Goal: Information Seeking & Learning: Learn about a topic

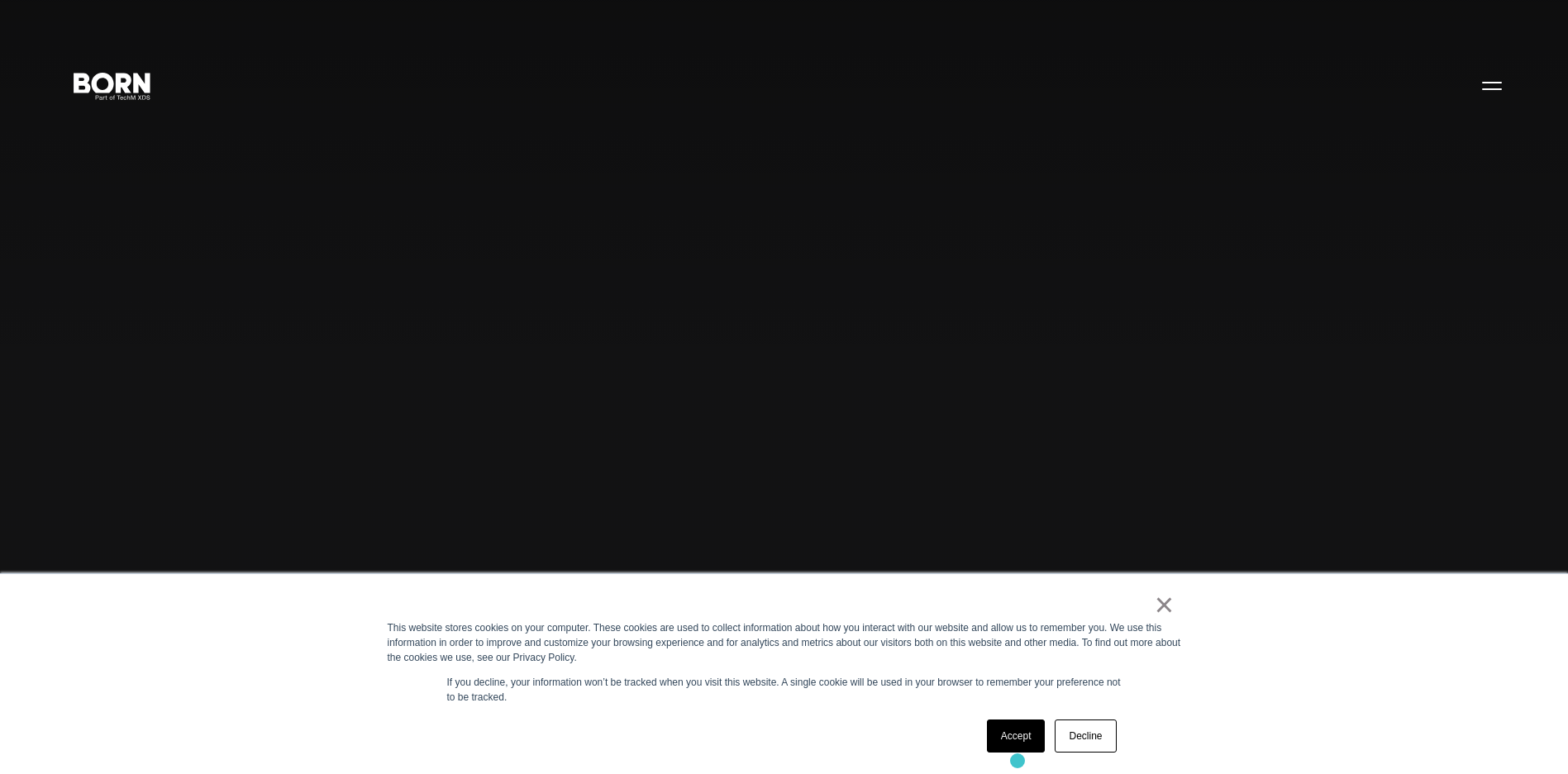
click at [1017, 762] on div "× This website stores cookies on your computer. These cookies are used to colle…" at bounding box center [784, 674] width 827 height 200
click at [1022, 741] on link "Accept" at bounding box center [1016, 737] width 59 height 33
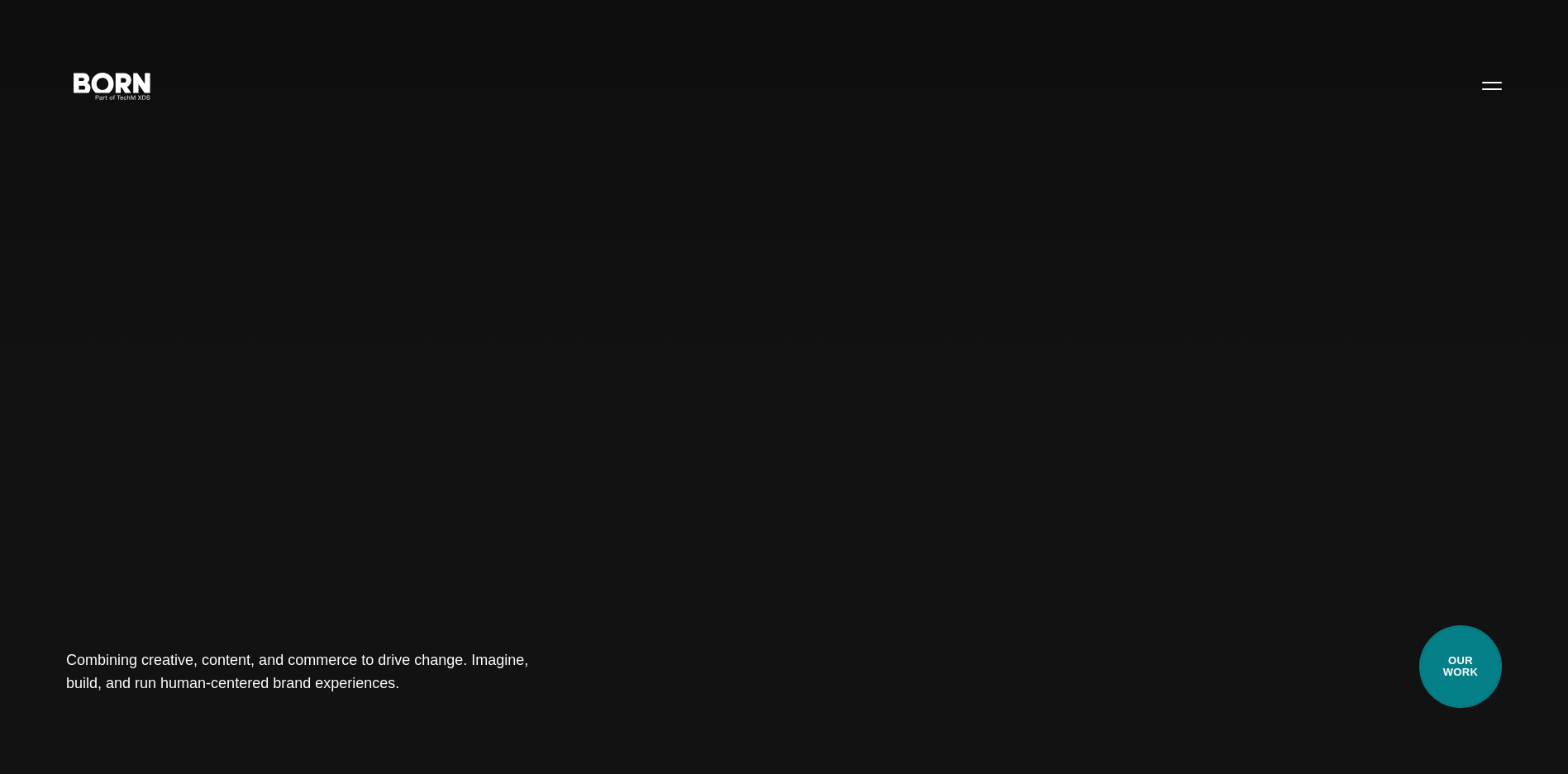
click at [1473, 656] on link "Our Work" at bounding box center [1461, 666] width 83 height 83
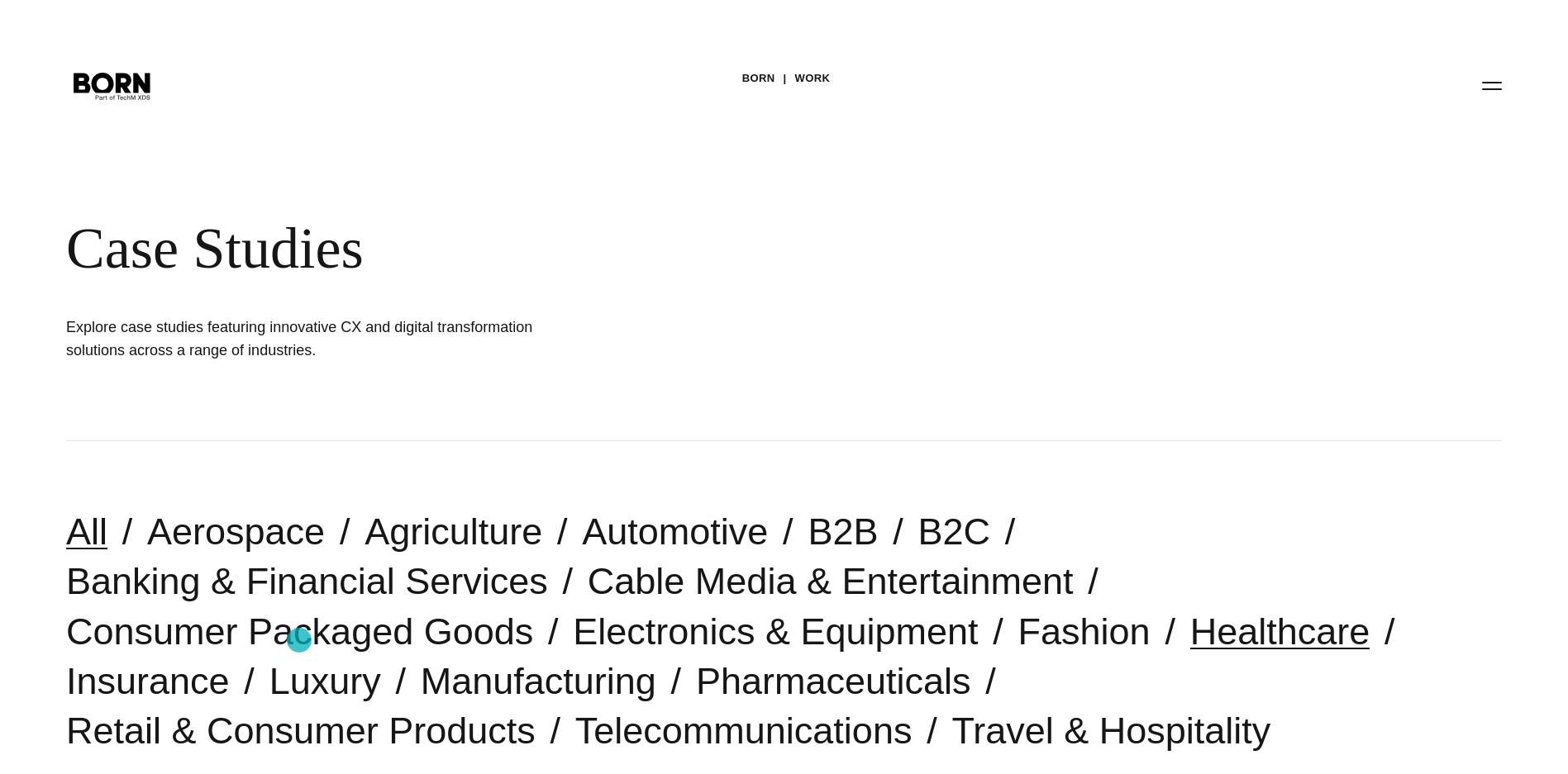
click at [1190, 641] on link "Healthcare" at bounding box center [1281, 632] width 181 height 42
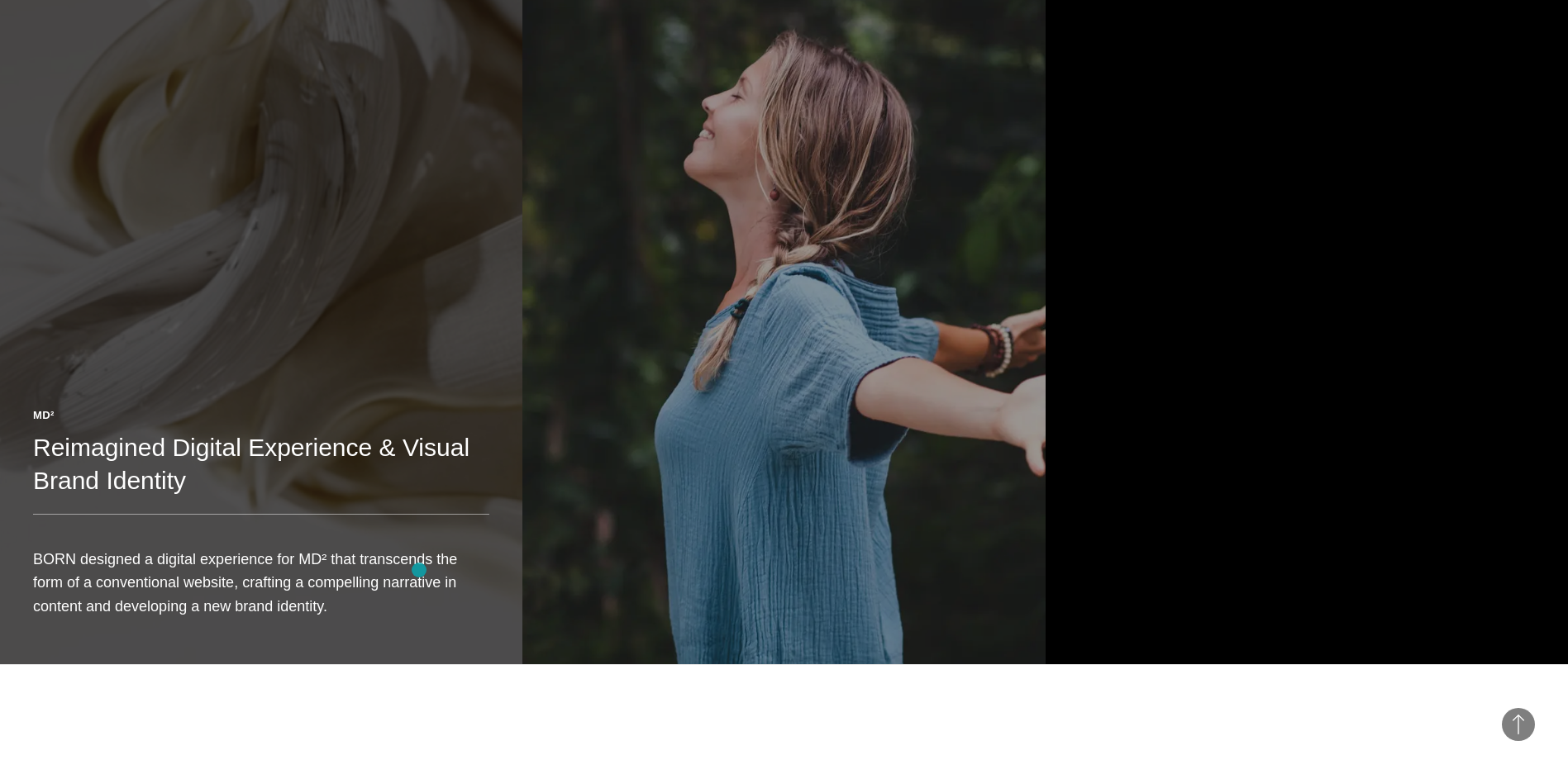
scroll to position [1053, 0]
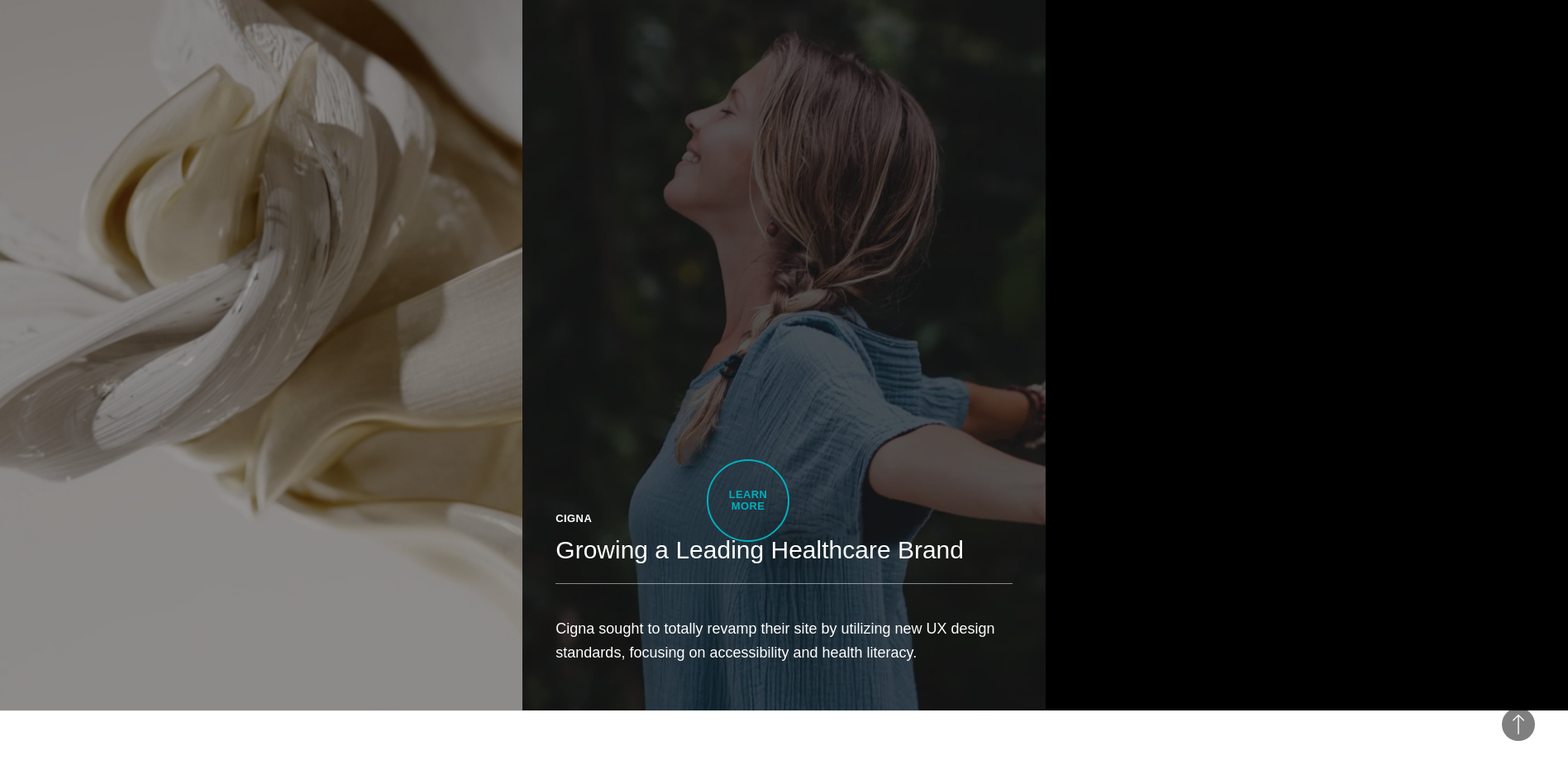
click at [748, 534] on h2 "Growing a Leading Healthcare Brand" at bounding box center [783, 550] width 456 height 33
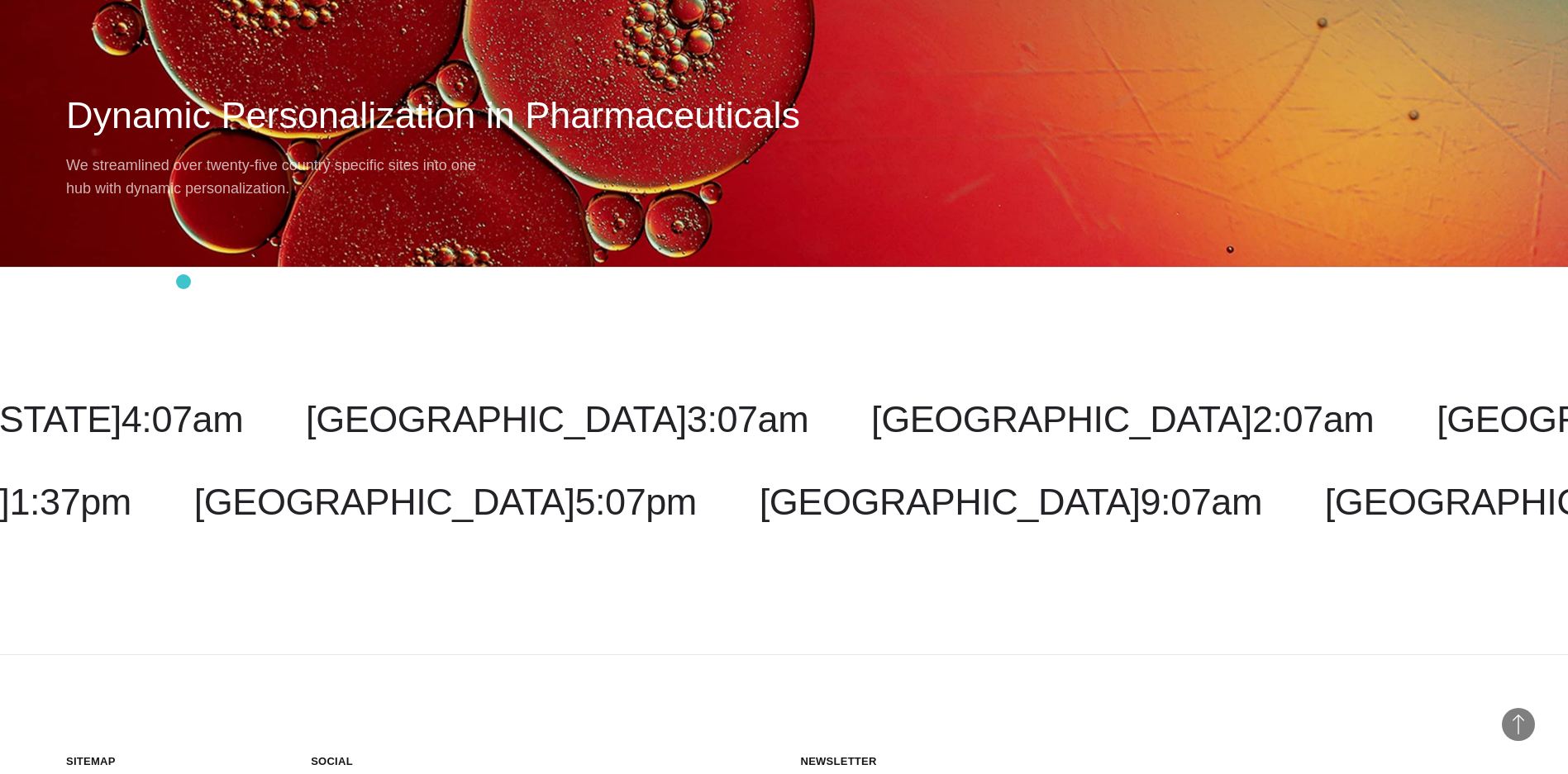
scroll to position [6115, 0]
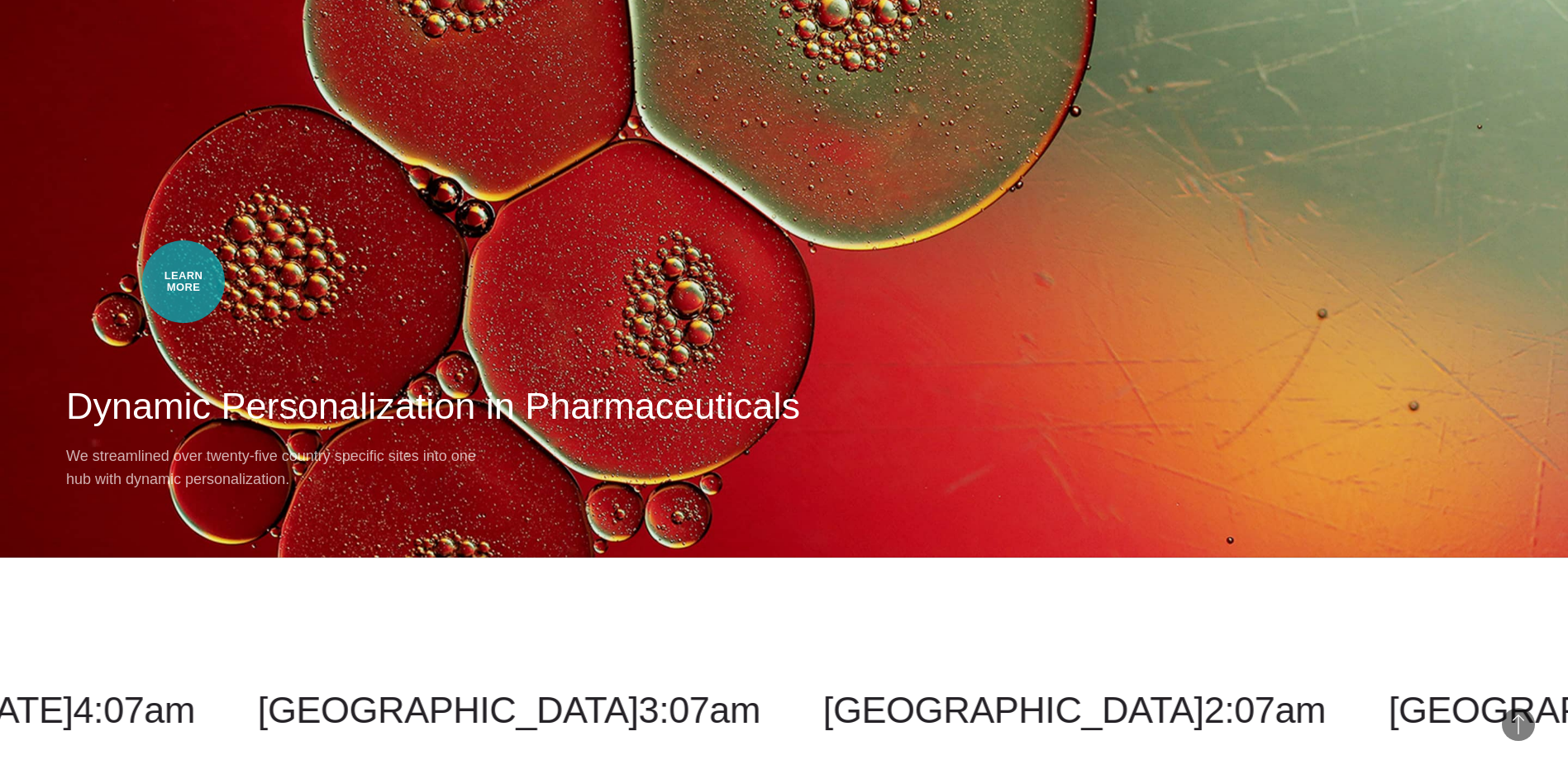
click at [184, 281] on div "Next Case Study – Amgen Dynamic Personalization in Pharmaceuticals We streamlin…" at bounding box center [784, 223] width 1568 height 669
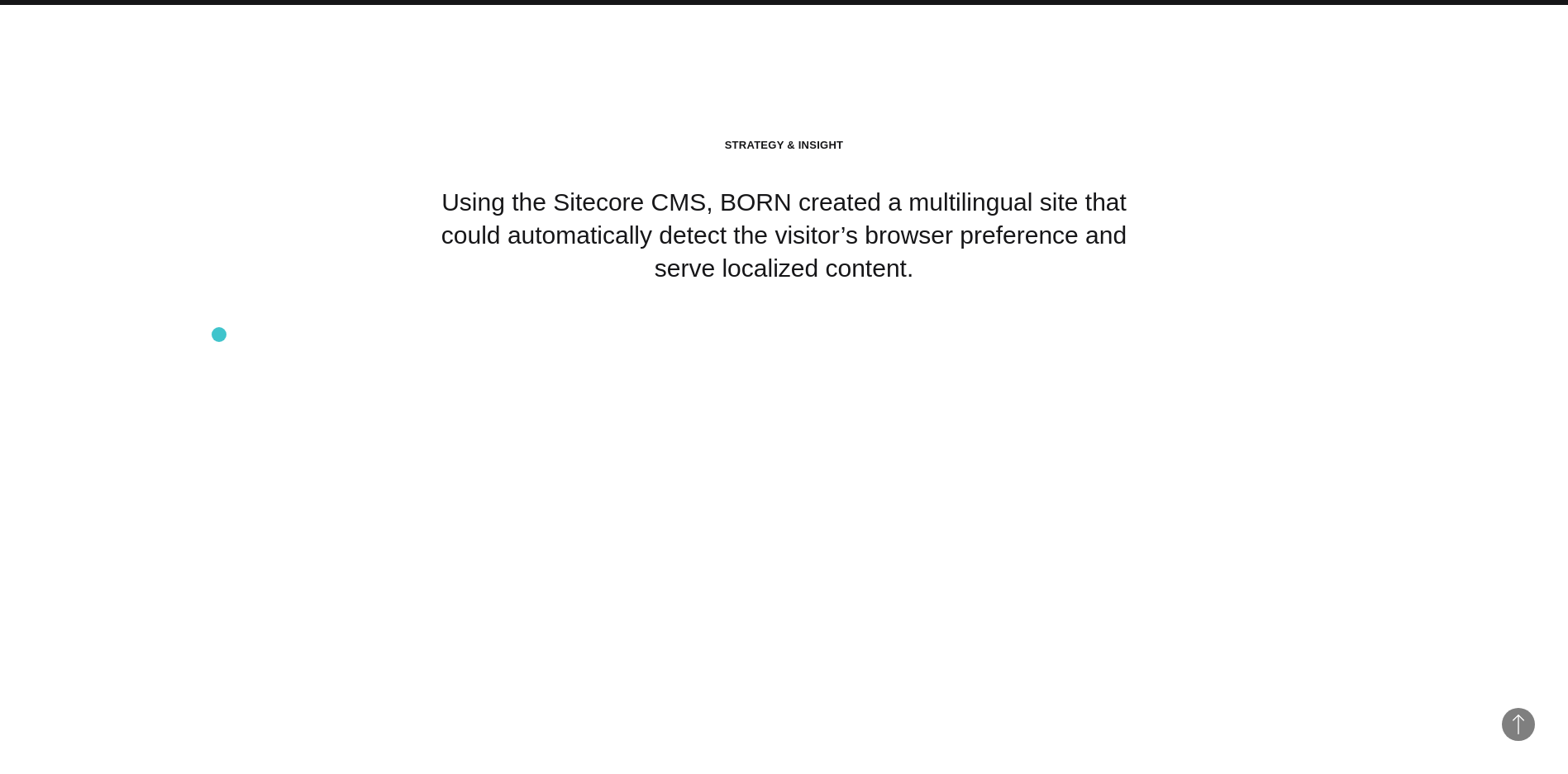
scroll to position [4215, 0]
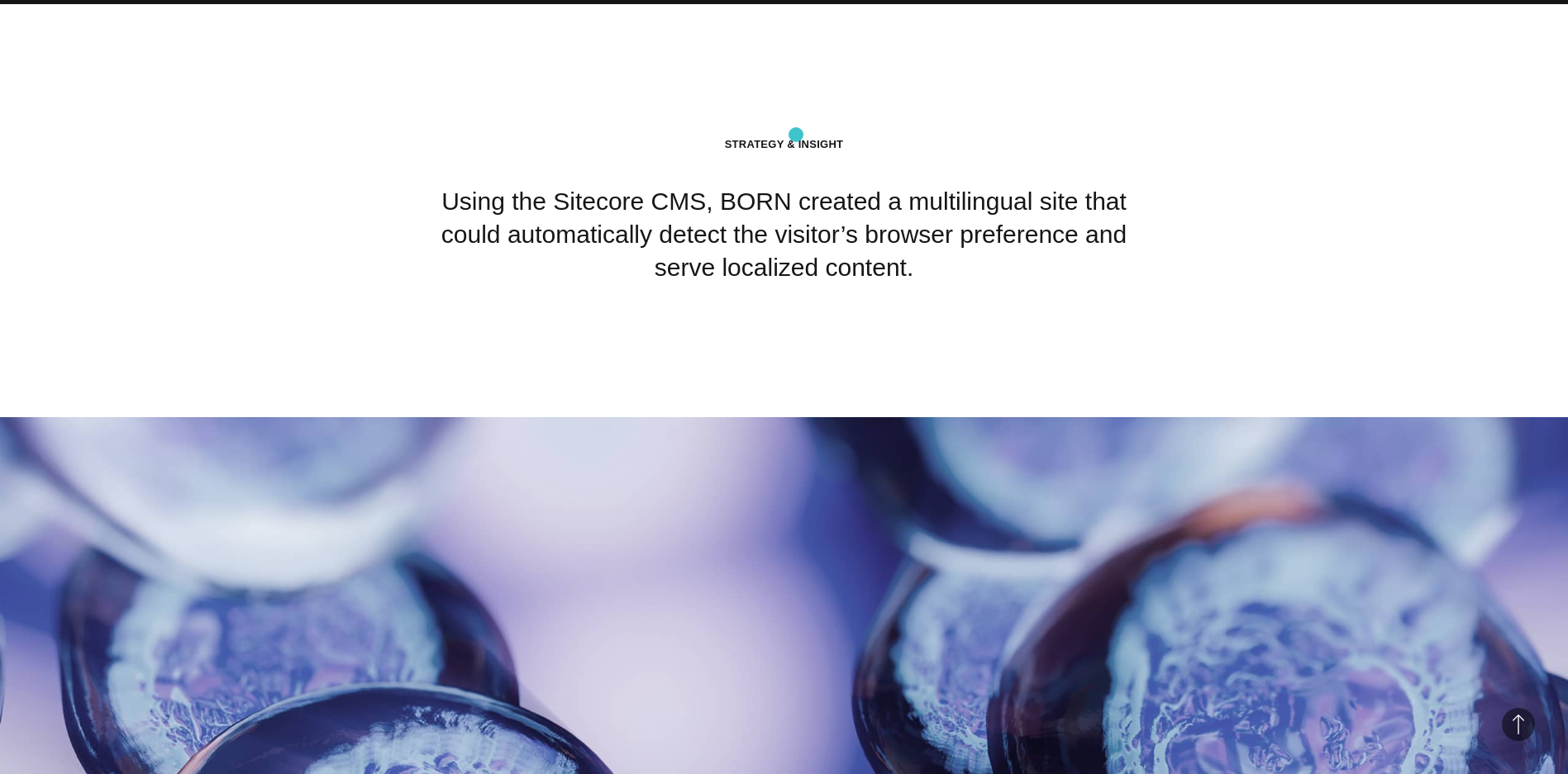
click at [796, 137] on h2 "Strategy & Insight" at bounding box center [784, 144] width 744 height 14
drag, startPoint x: 693, startPoint y: 219, endPoint x: 697, endPoint y: 252, distance: 33.2
click at [691, 231] on div "Strategy & Insight Using the Sitecore CMS, BORN created a multilingual site tha…" at bounding box center [784, 210] width 744 height 147
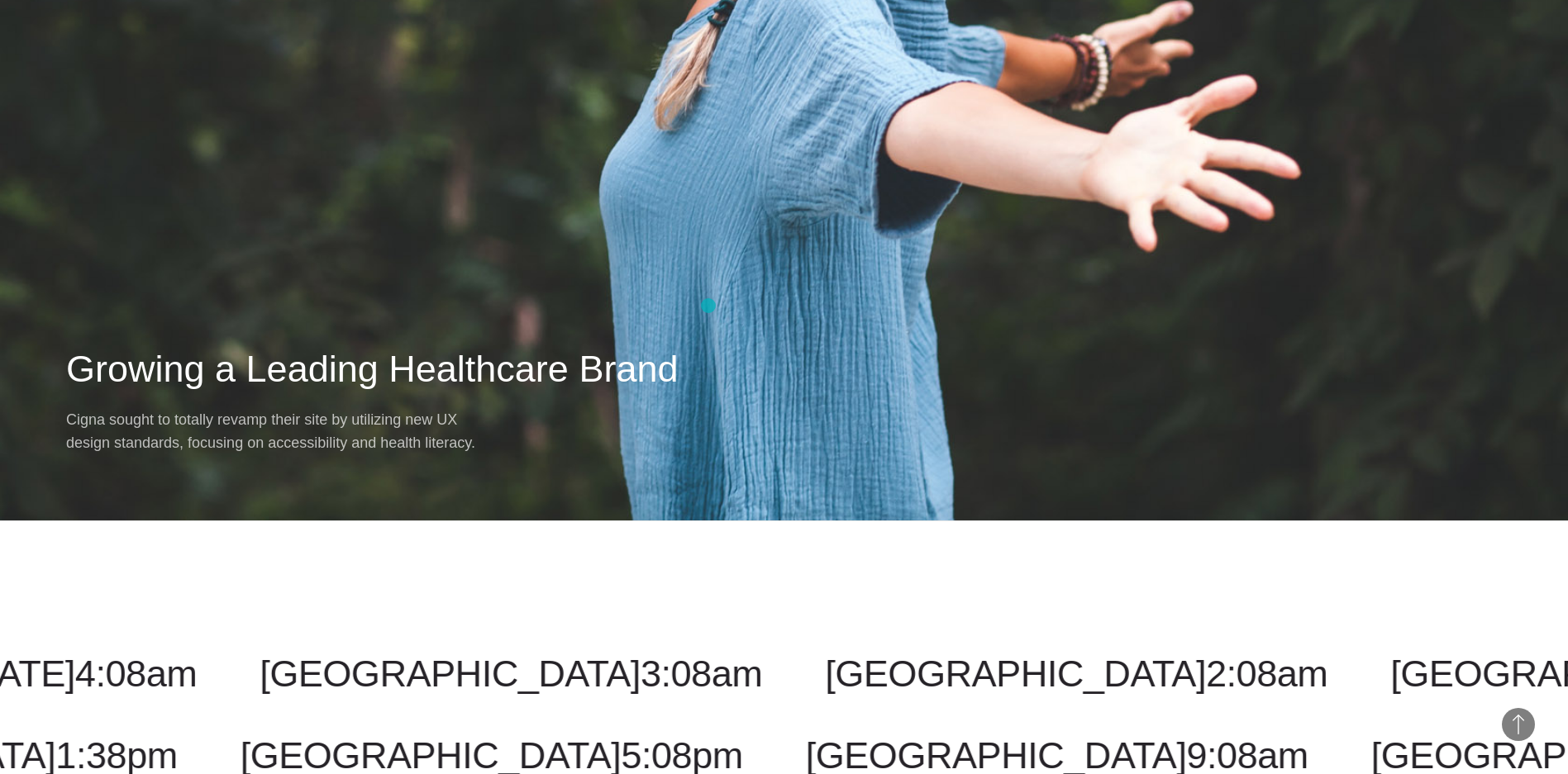
scroll to position [6611, 0]
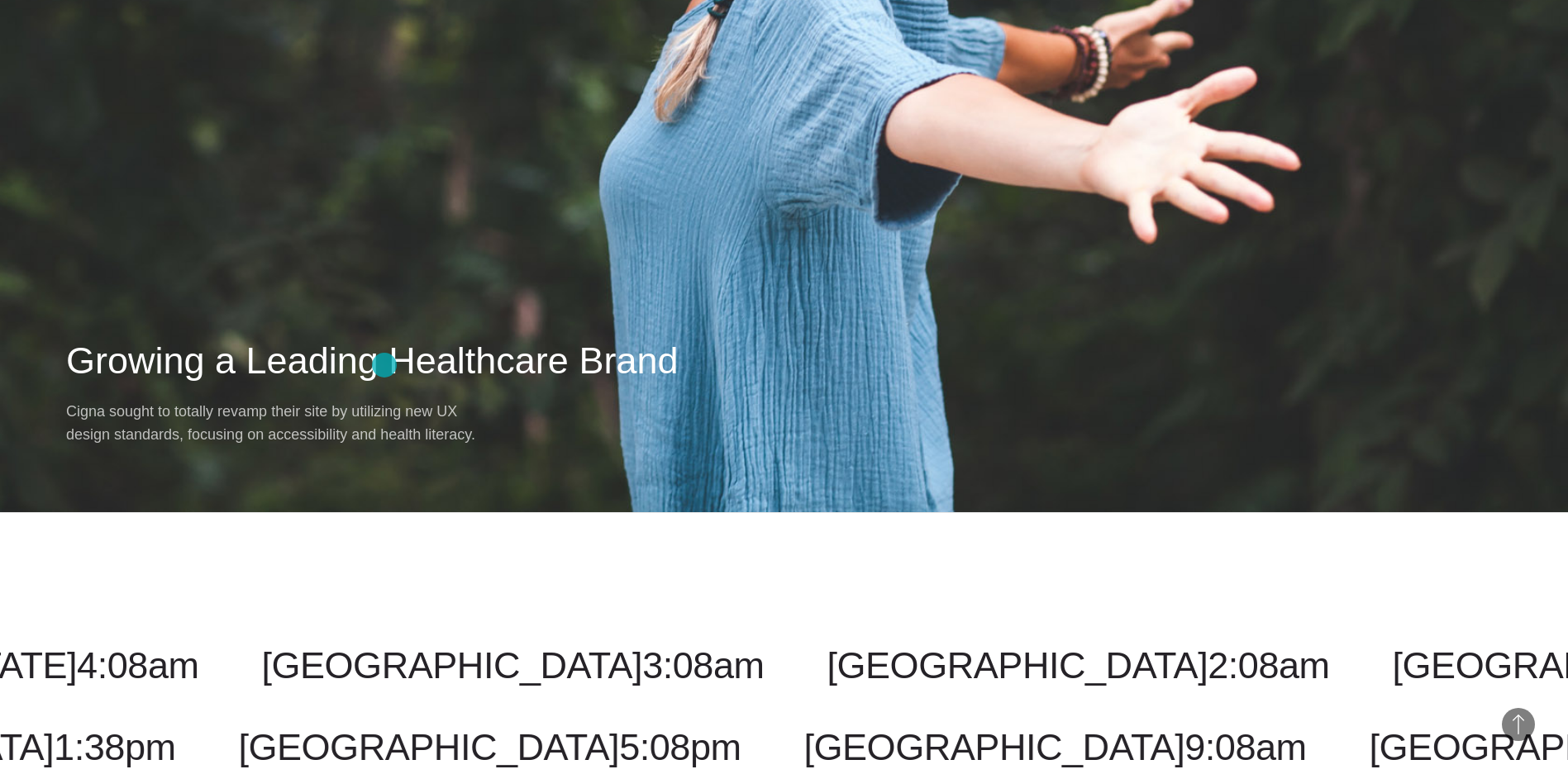
click at [384, 365] on h2 "Growing a Leading Healthcare Brand" at bounding box center [784, 361] width 1436 height 50
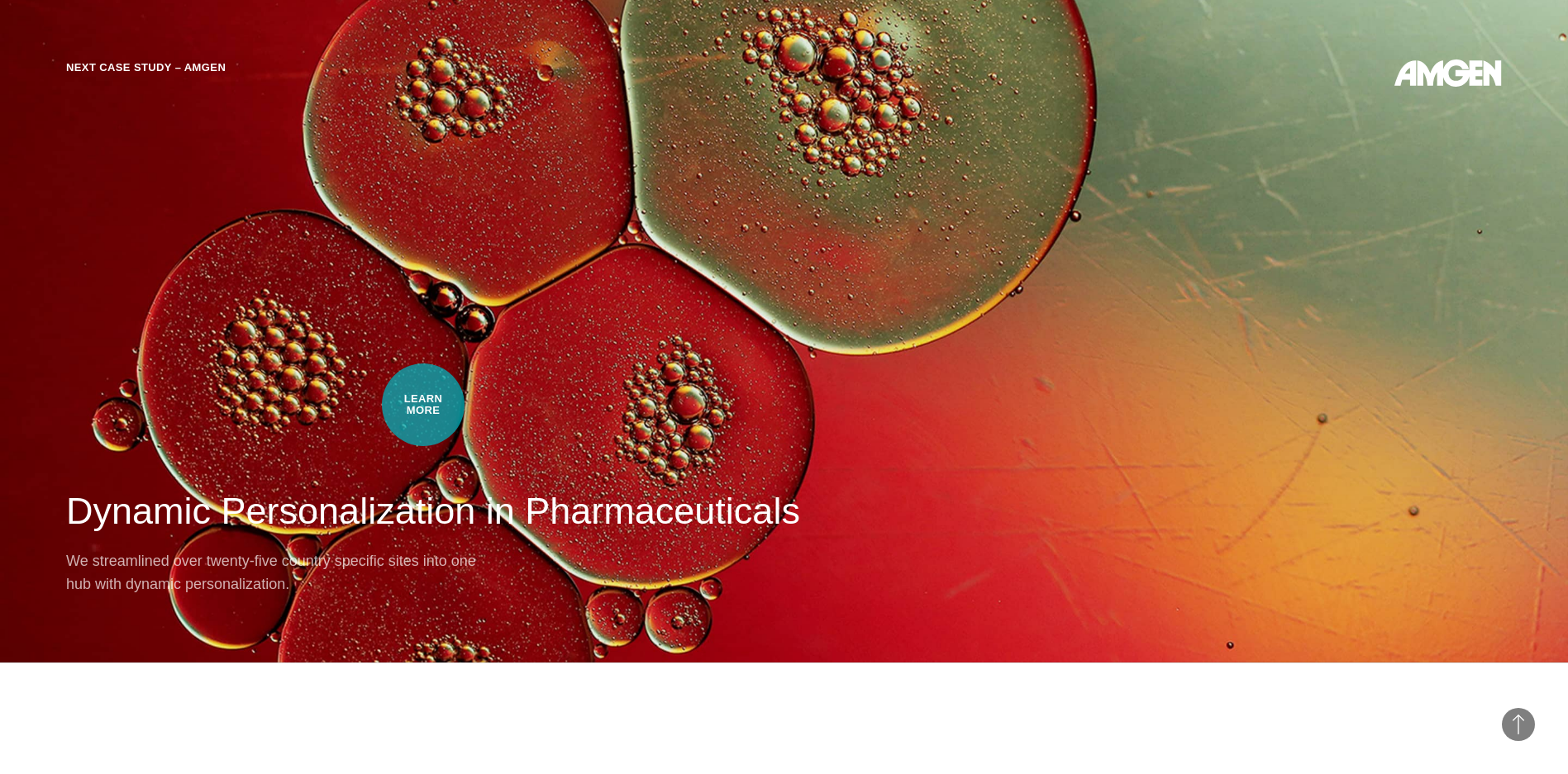
scroll to position [6198, 0]
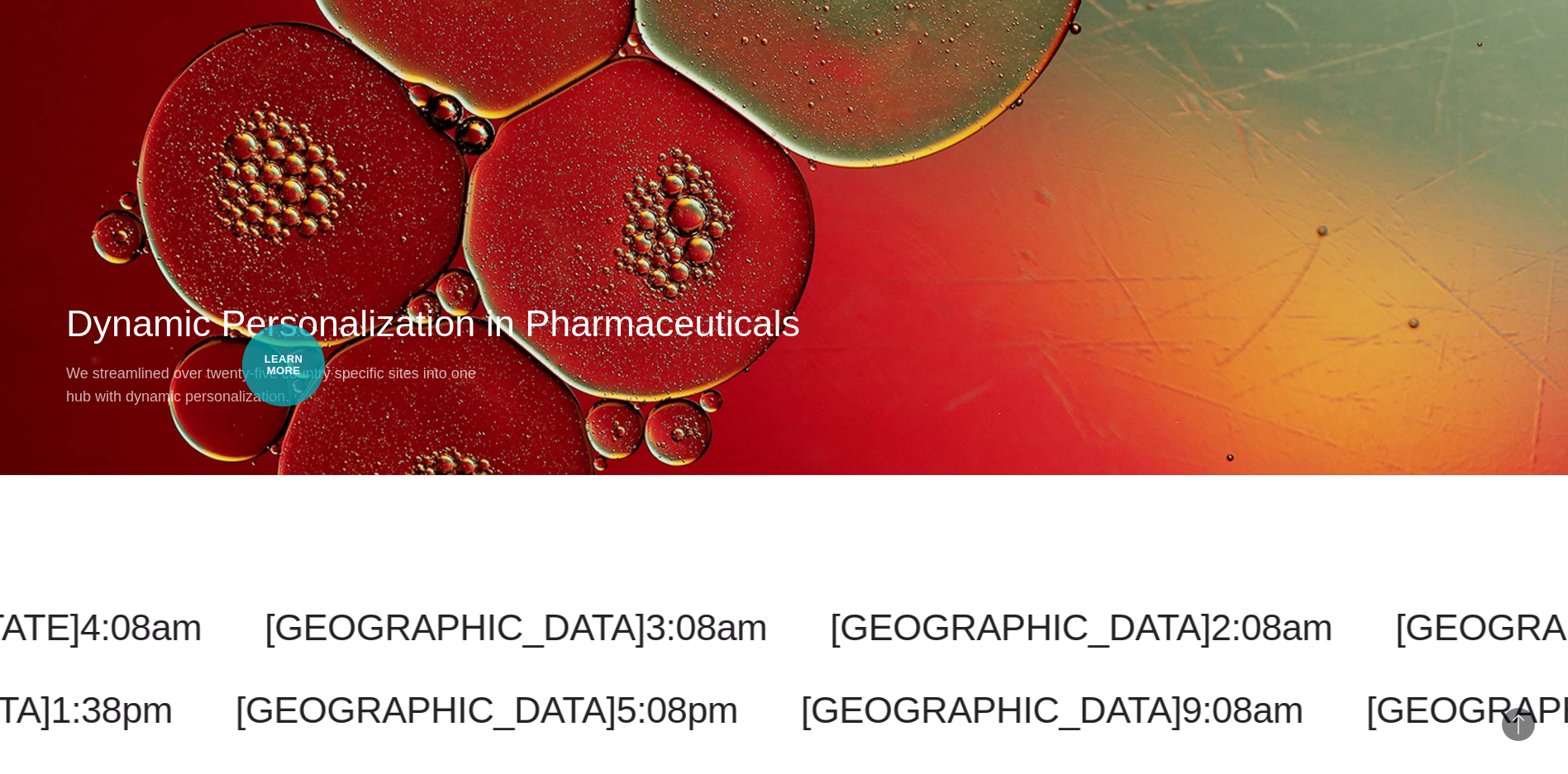
click at [283, 365] on p "We streamlined over twenty-five country specific sites into one hub with dynami…" at bounding box center [273, 385] width 413 height 46
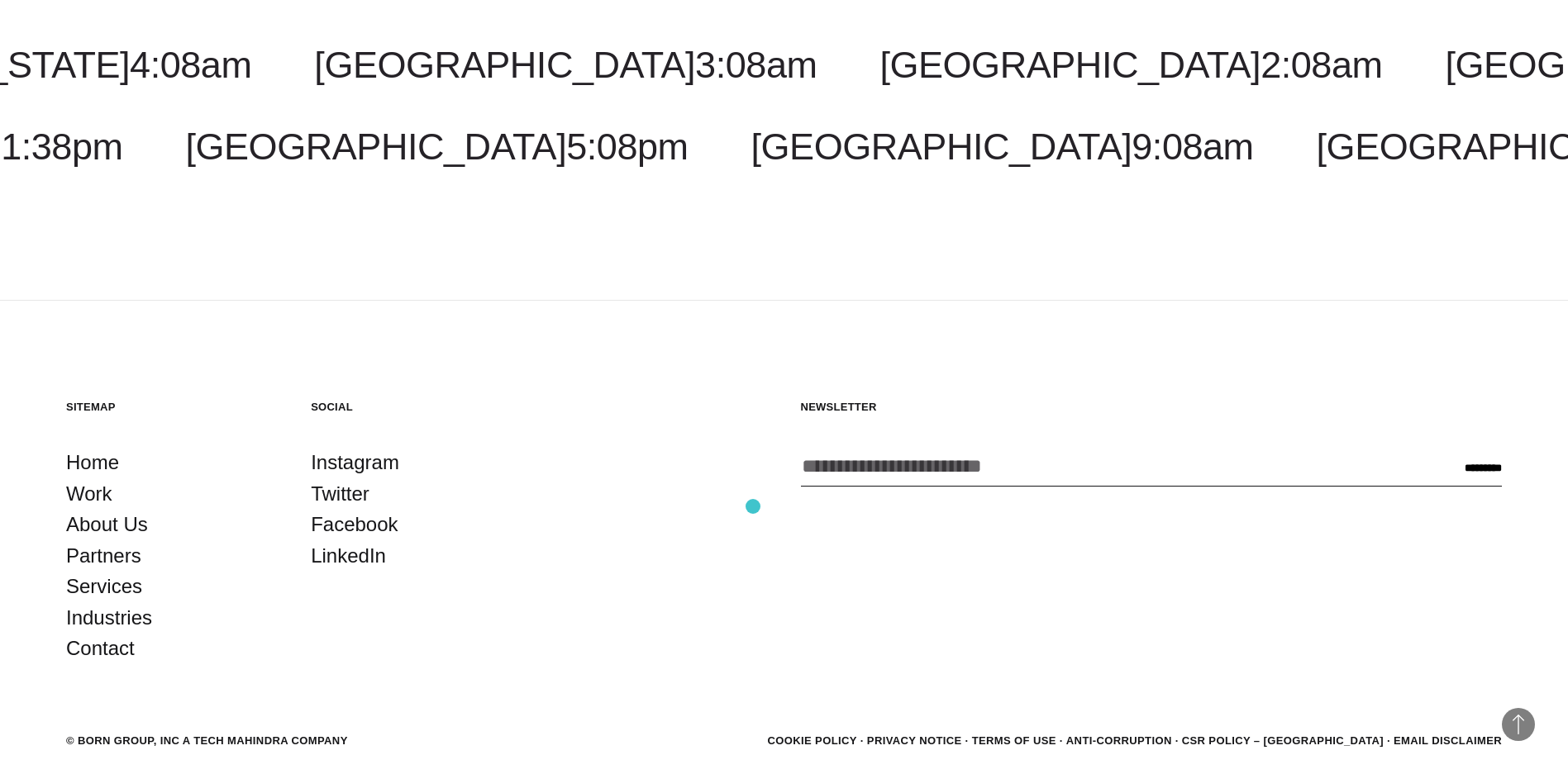
scroll to position [7281, 0]
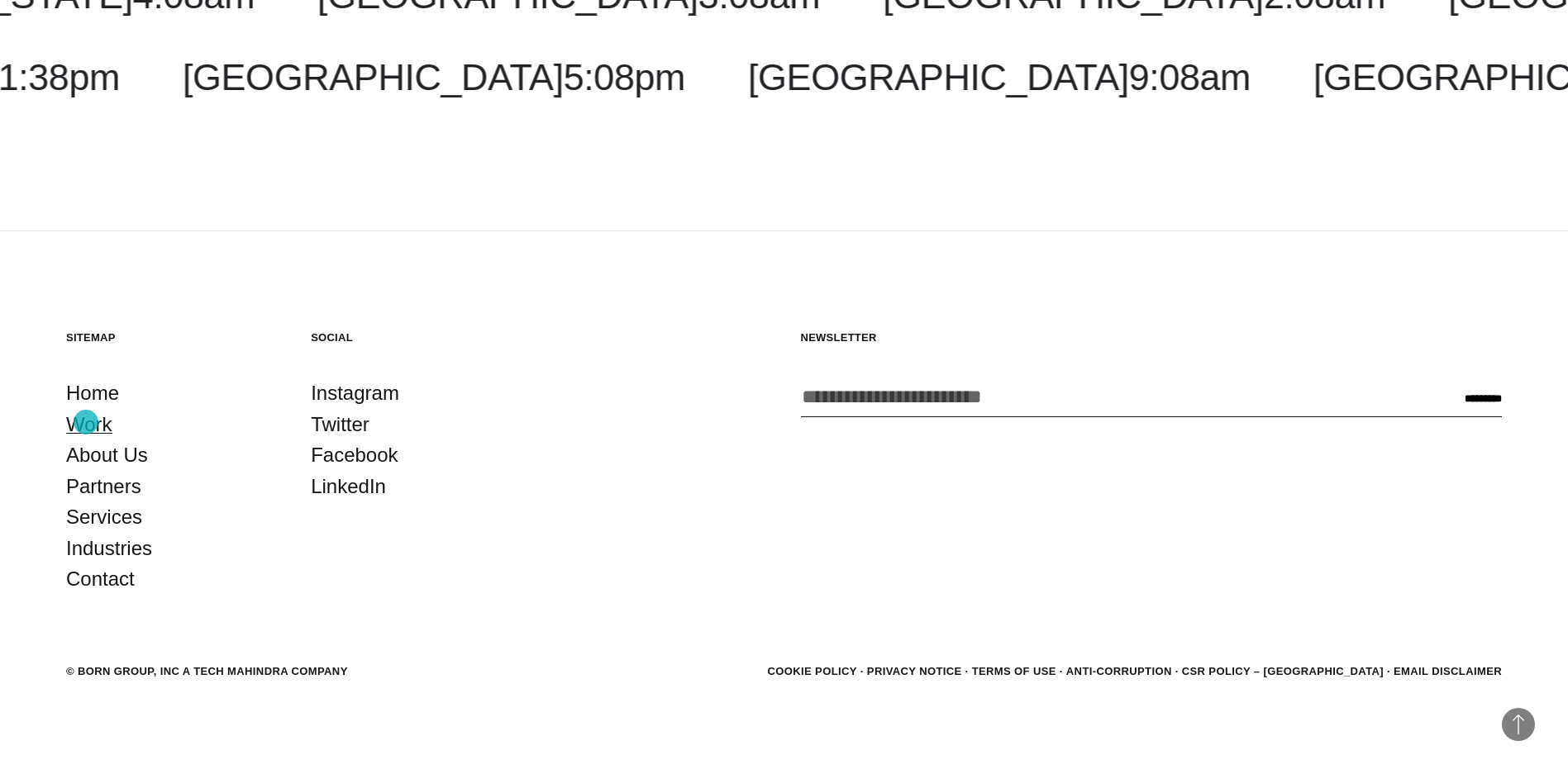
click at [86, 423] on link "Work" at bounding box center [89, 424] width 46 height 32
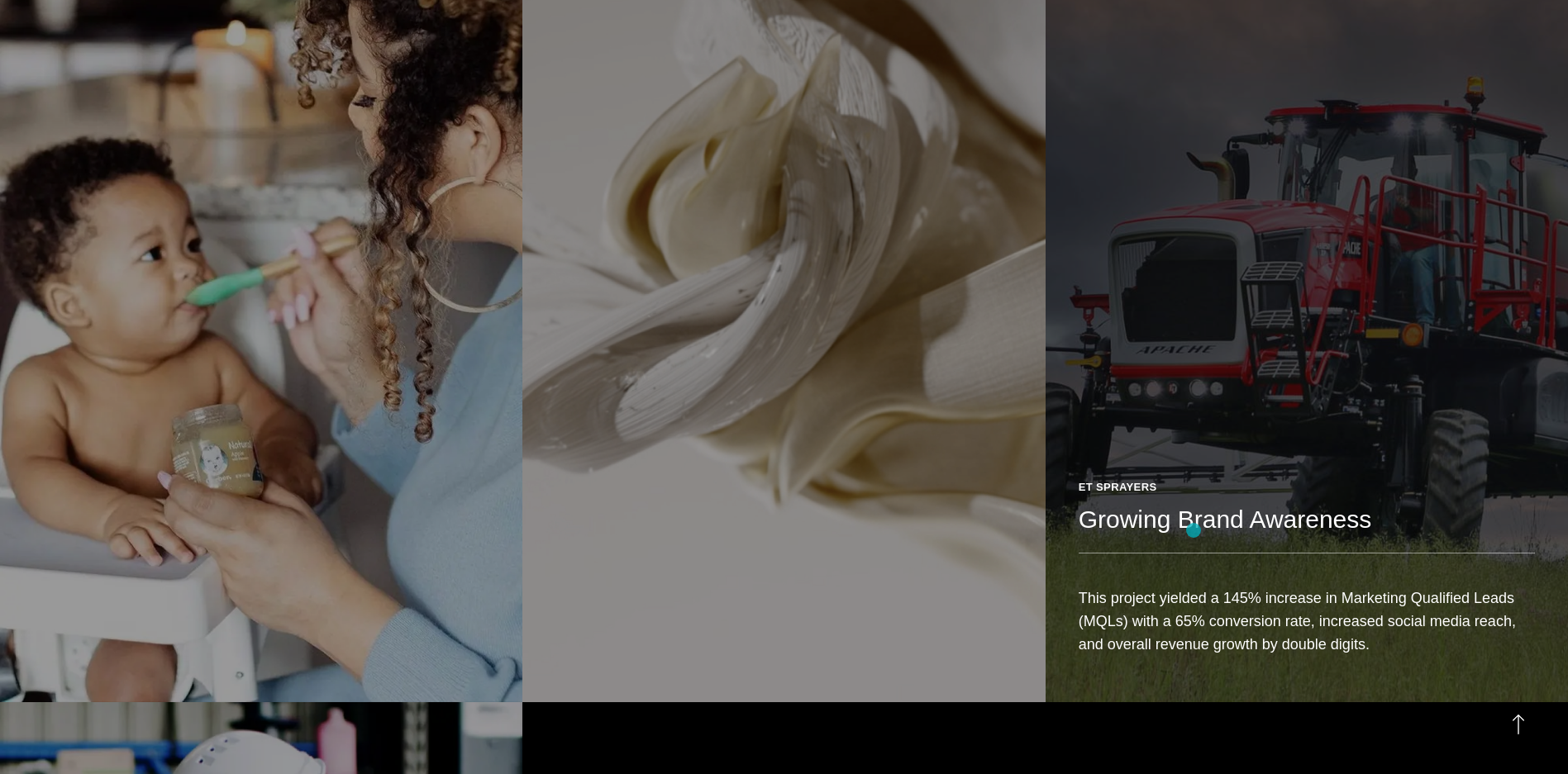
scroll to position [4297, 0]
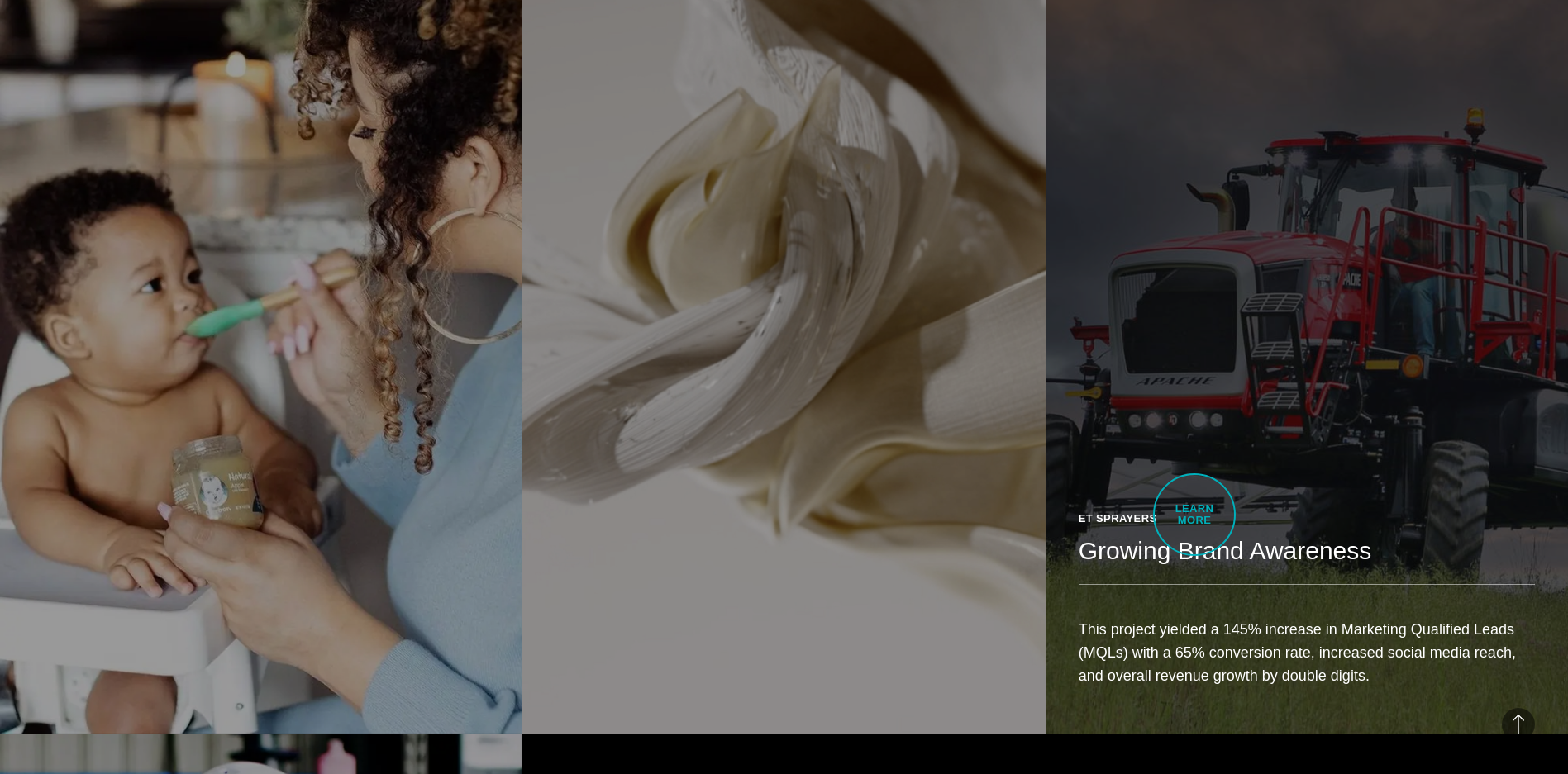
click at [1194, 535] on h2 "Growing Brand Awareness" at bounding box center [1307, 551] width 456 height 33
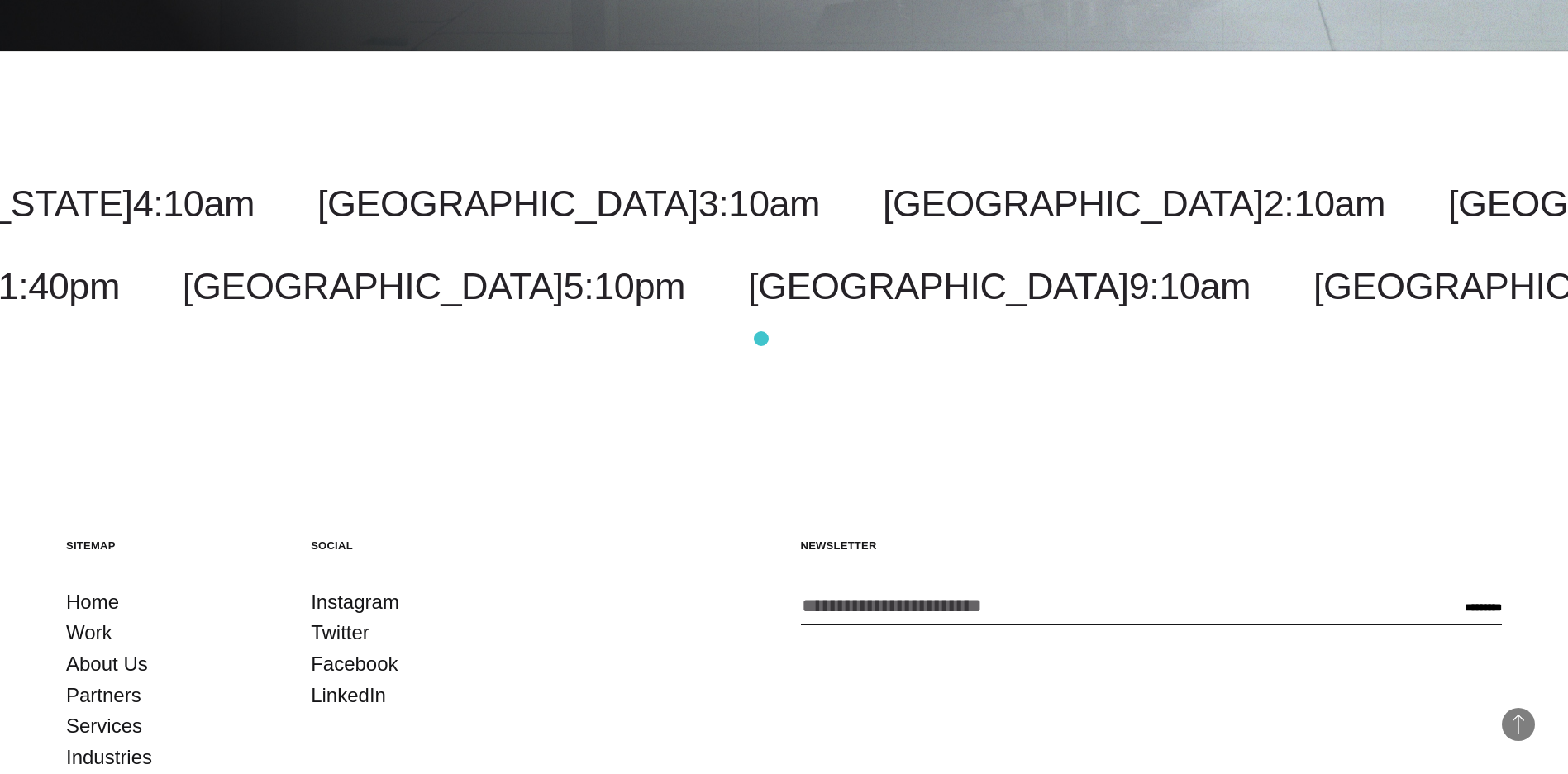
scroll to position [7688, 0]
